Goal: Obtain resource: Download file/media

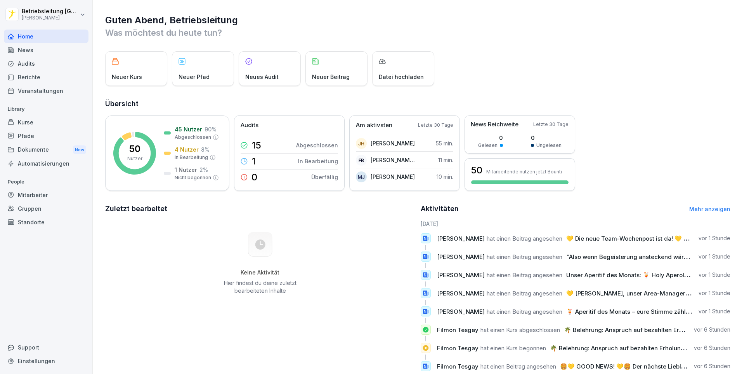
click at [51, 49] on div "News" at bounding box center [46, 50] width 85 height 14
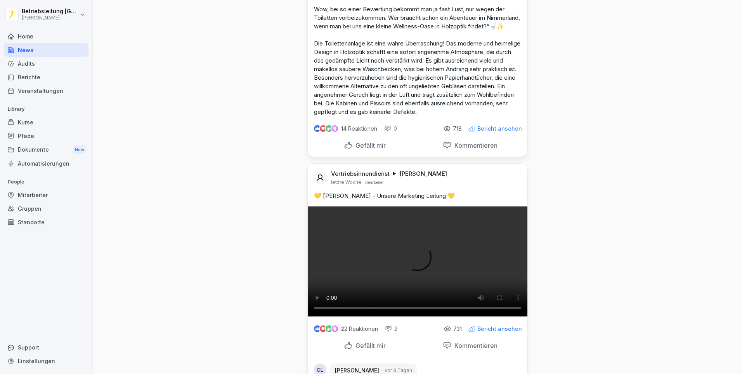
scroll to position [3960, 0]
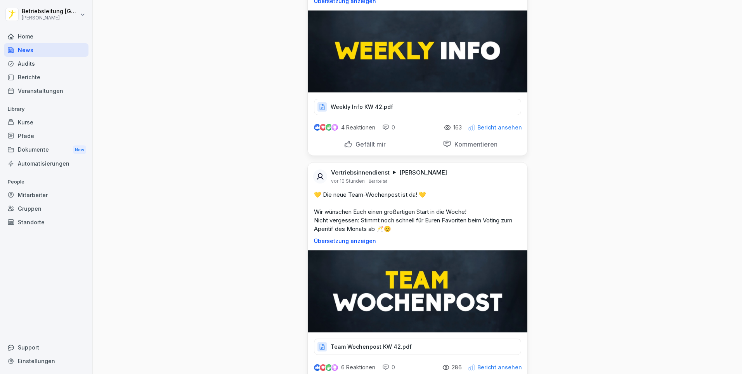
scroll to position [39, 0]
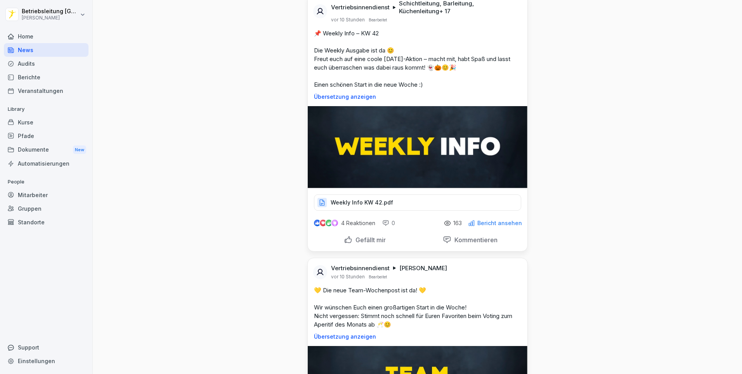
click at [366, 198] on p "Weekly Info KW 42.pdf" at bounding box center [362, 202] width 63 height 8
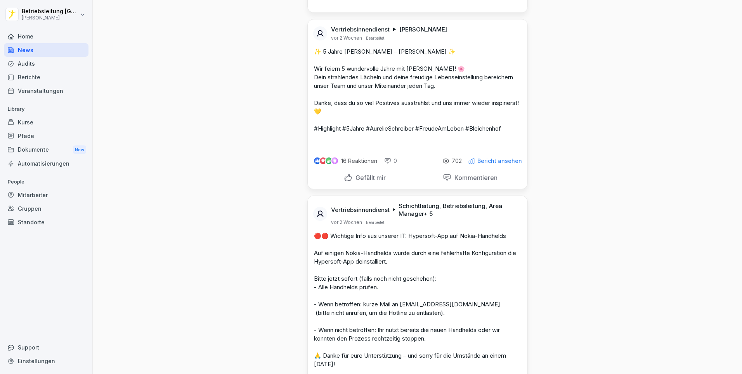
scroll to position [7726, 0]
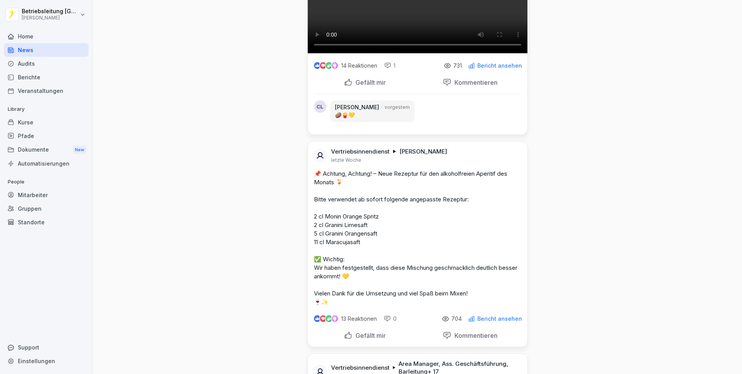
scroll to position [0, 0]
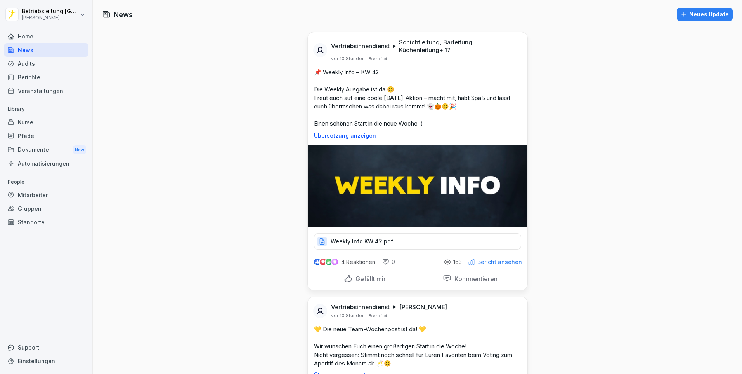
click at [343, 241] on p "Weekly Info KW 42.pdf" at bounding box center [362, 241] width 63 height 8
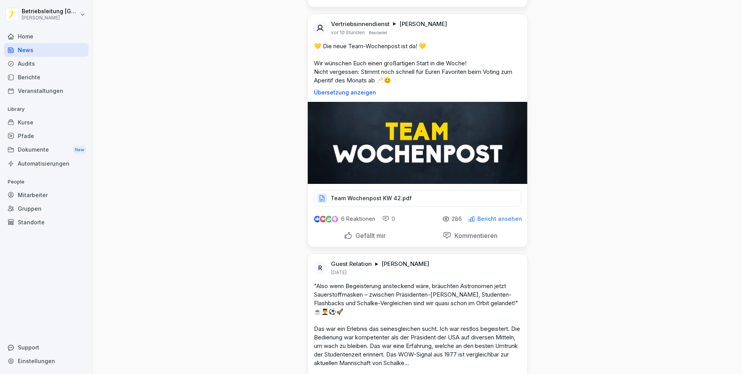
scroll to position [311, 0]
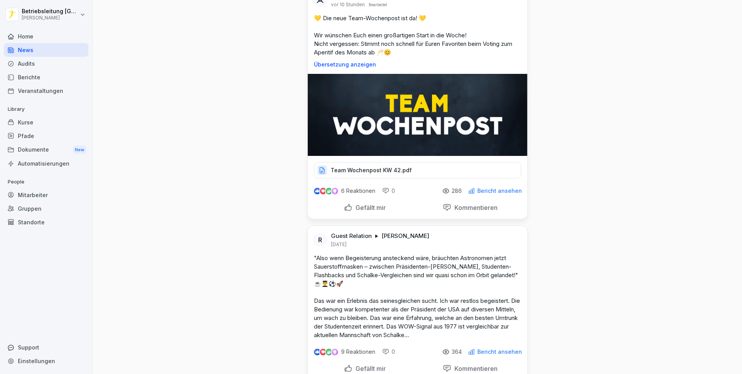
click at [355, 174] on p "Team Wochenpost KW 42.pdf" at bounding box center [371, 170] width 81 height 8
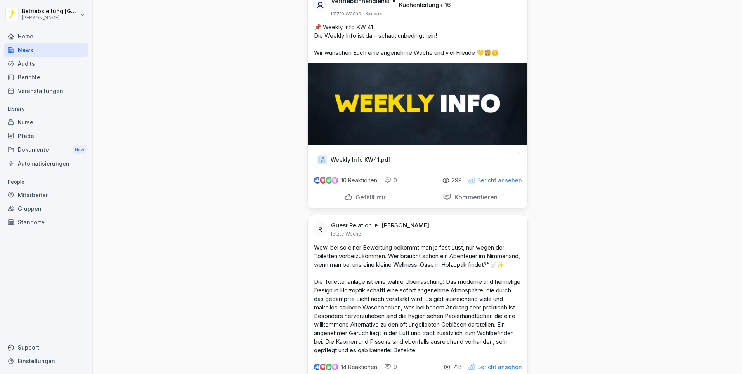
scroll to position [3688, 0]
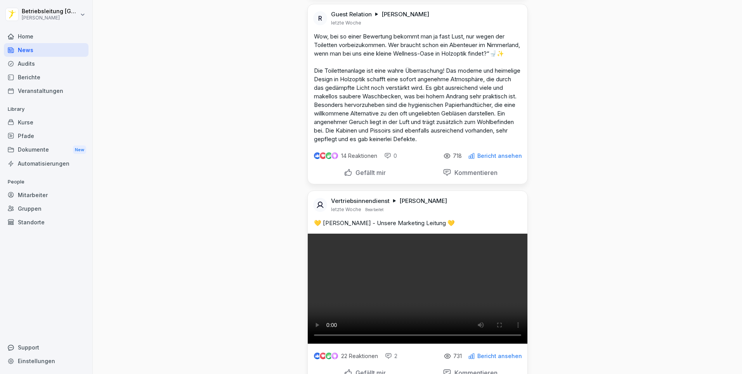
scroll to position [3960, 0]
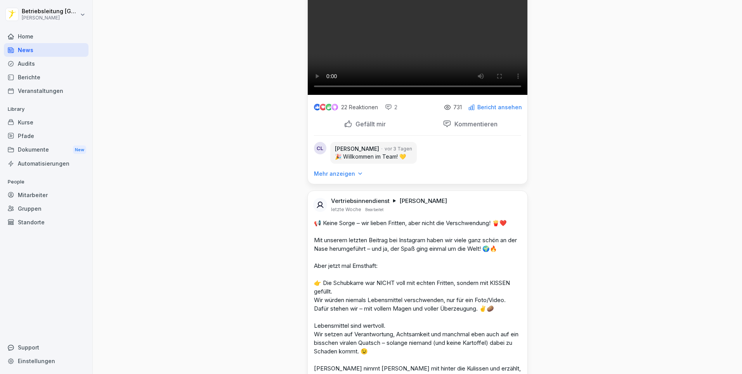
scroll to position [4154, 0]
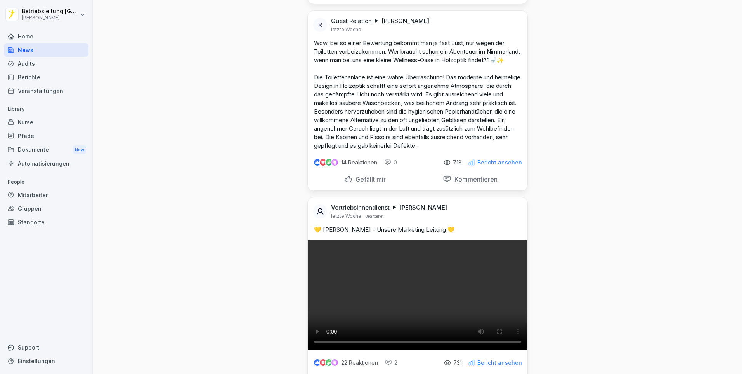
scroll to position [3650, 0]
